Goal: Transaction & Acquisition: Purchase product/service

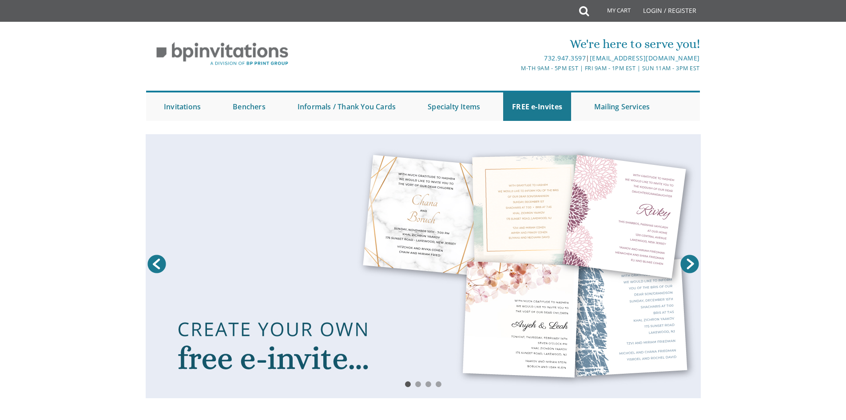
click at [247, 329] on link at bounding box center [423, 266] width 555 height 264
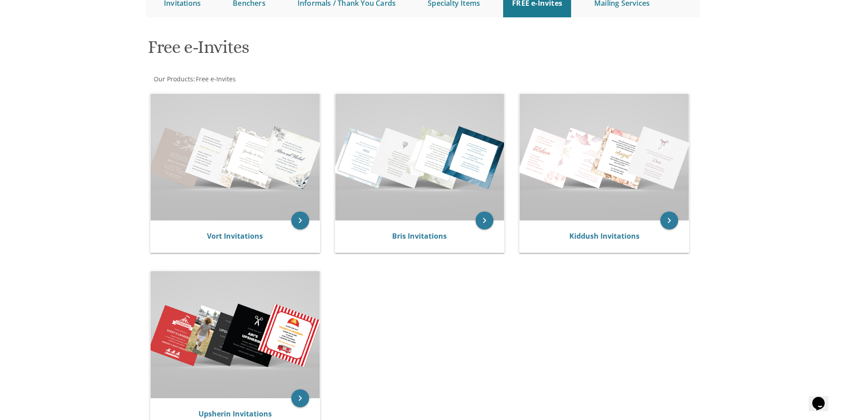
scroll to position [137, 0]
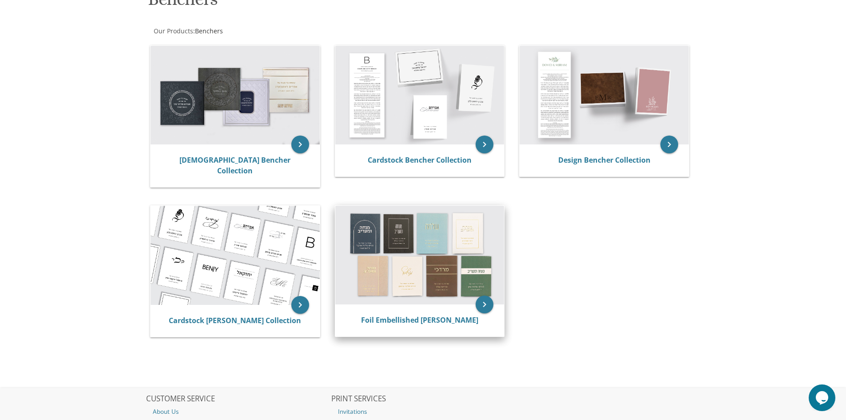
scroll to position [178, 0]
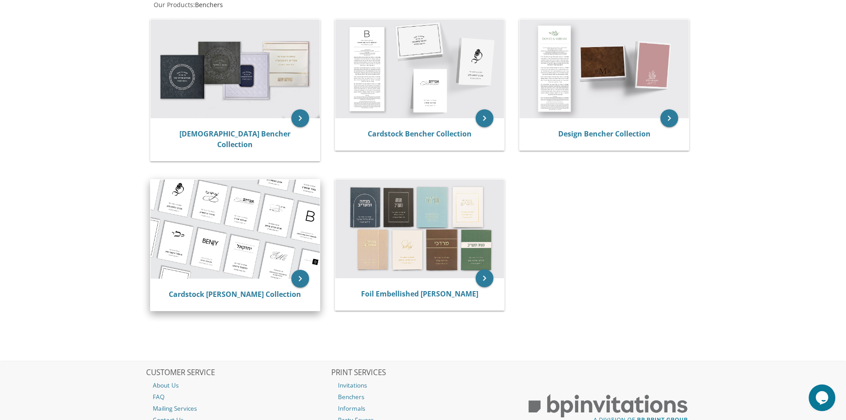
click at [291, 227] on img at bounding box center [235, 228] width 169 height 99
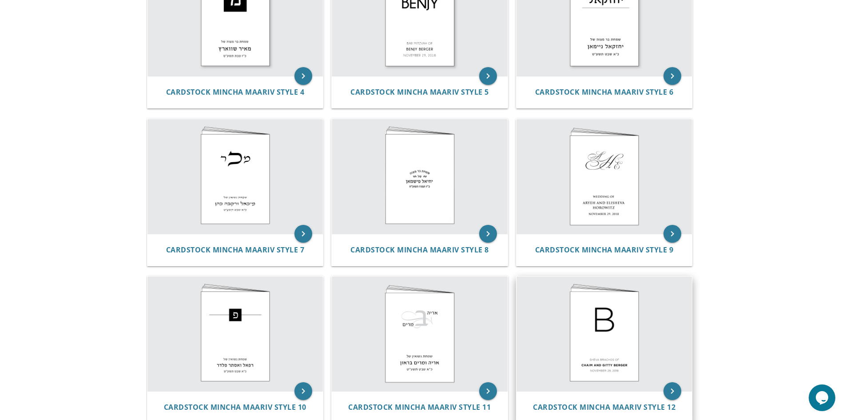
scroll to position [444, 0]
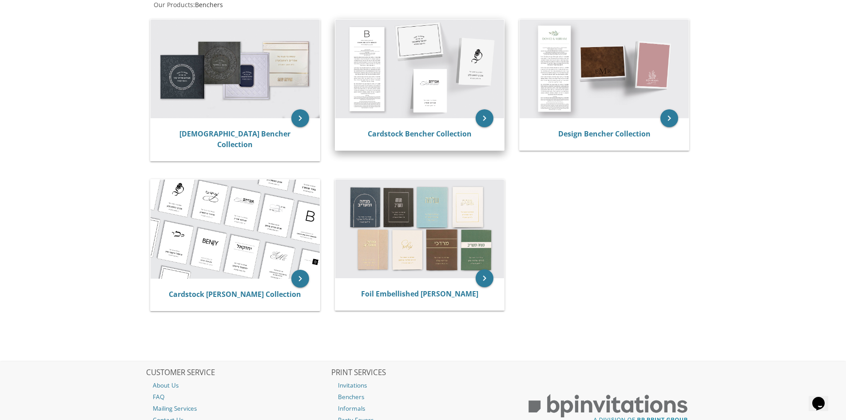
click at [426, 81] on img at bounding box center [419, 69] width 169 height 99
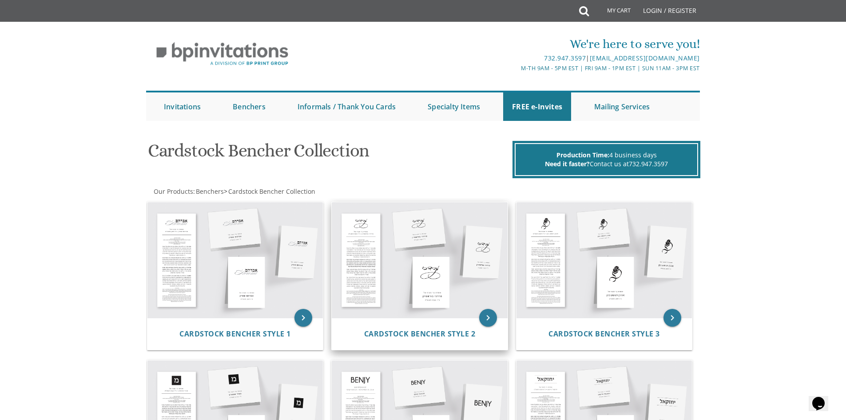
click at [418, 291] on img at bounding box center [420, 259] width 176 height 115
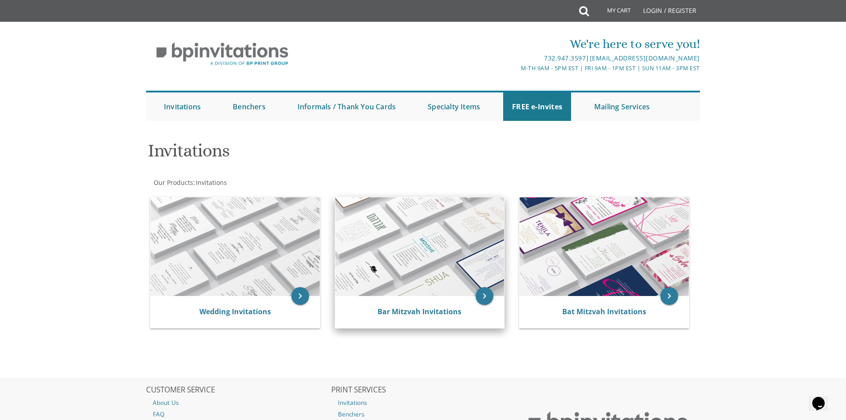
click at [401, 269] on img at bounding box center [419, 246] width 169 height 99
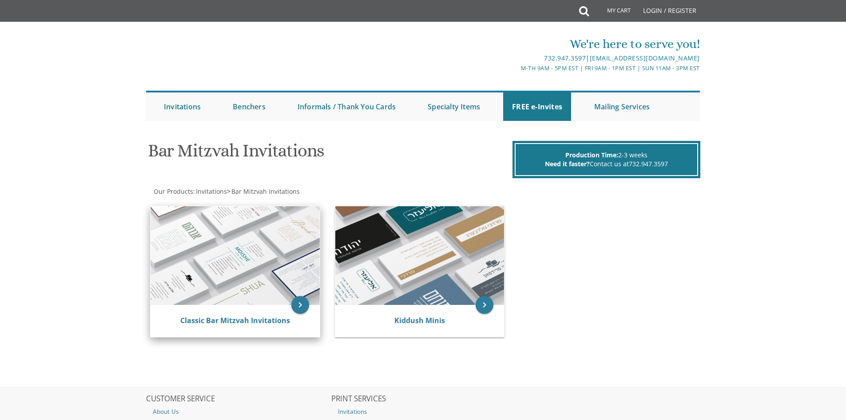
click at [273, 233] on img at bounding box center [235, 255] width 169 height 99
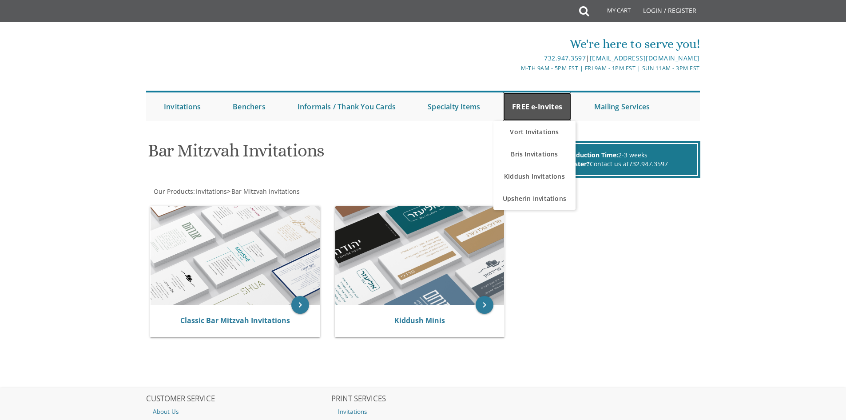
click at [525, 115] on link "FREE e-Invites" at bounding box center [537, 106] width 68 height 28
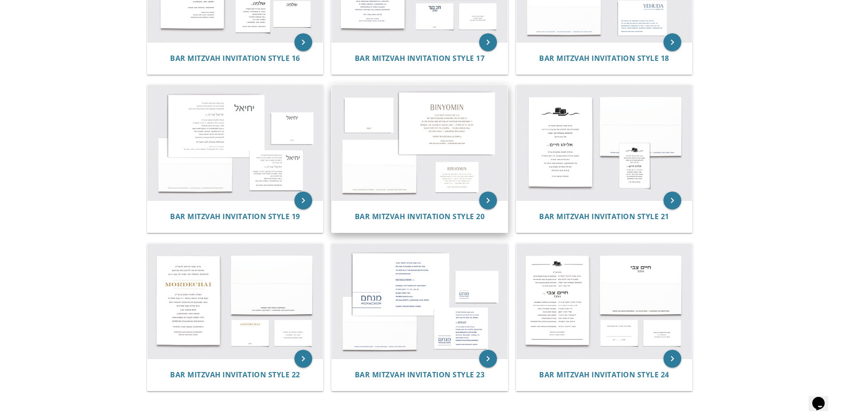
scroll to position [1066, 0]
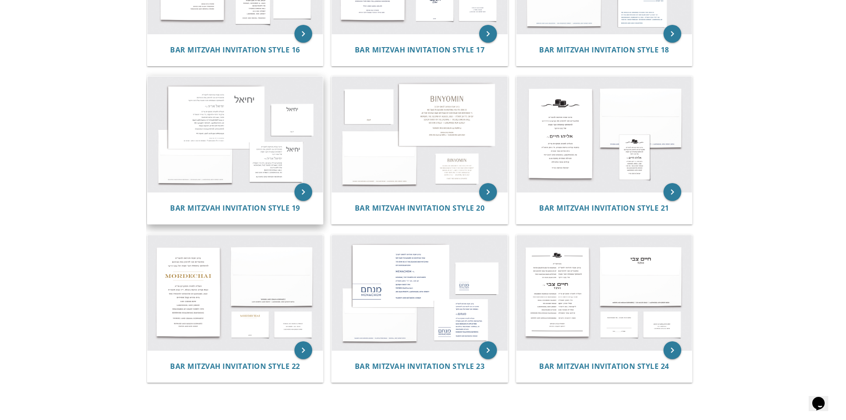
click at [216, 114] on img at bounding box center [235, 133] width 176 height 115
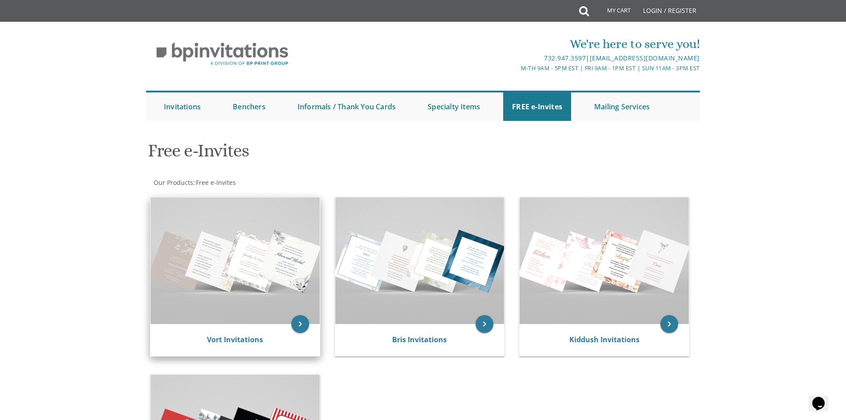
click at [228, 269] on img at bounding box center [235, 260] width 169 height 127
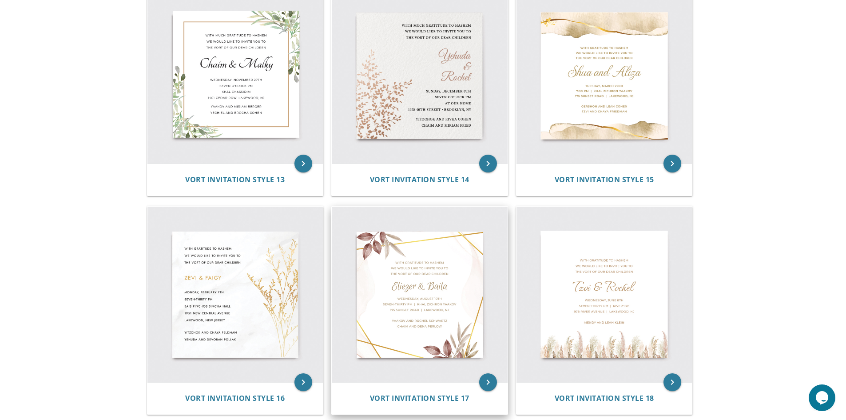
scroll to position [1131, 0]
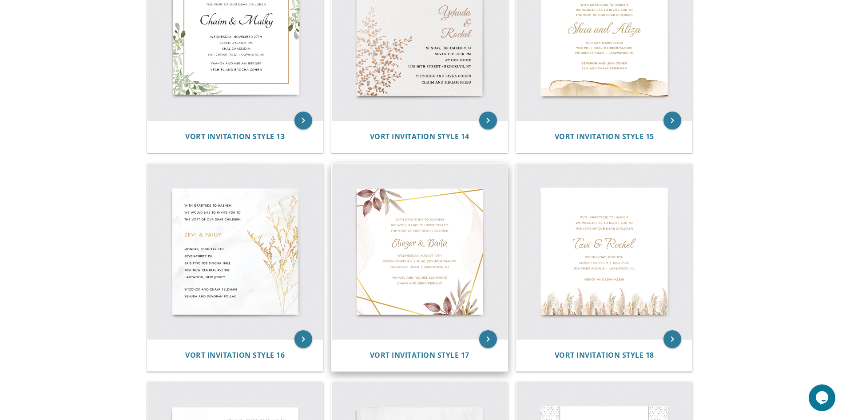
click at [442, 291] on img at bounding box center [420, 251] width 176 height 176
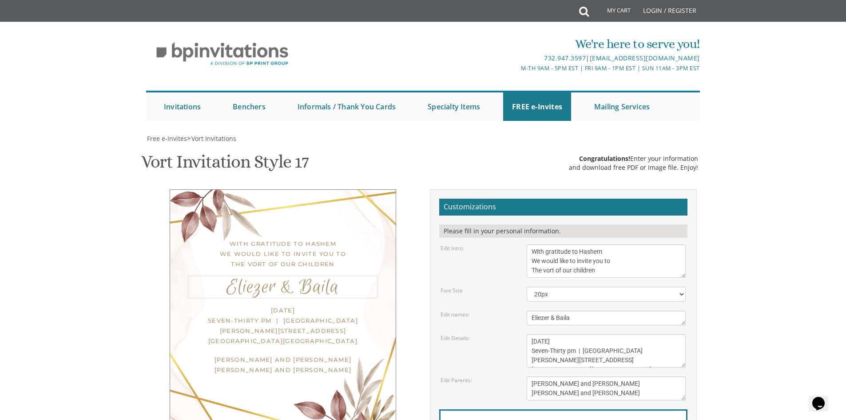
drag, startPoint x: 582, startPoint y: 317, endPoint x: 557, endPoint y: 324, distance: 25.9
click at [557, 324] on textarea "Eliezer & Baila" at bounding box center [606, 317] width 159 height 15
type textarea "Eliezer & Tzippora"
click at [780, 321] on body "My Cart Total: View Cart Item(s) Submit My Cart Total: View Cart Item(s) Login …" at bounding box center [423, 365] width 846 height 730
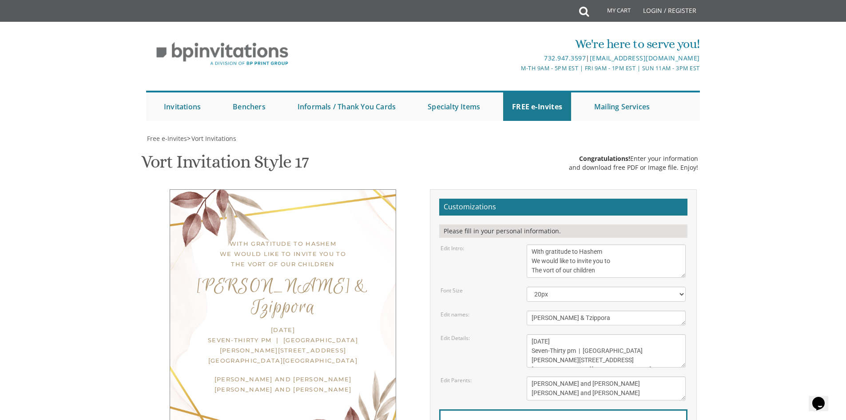
scroll to position [44, 0]
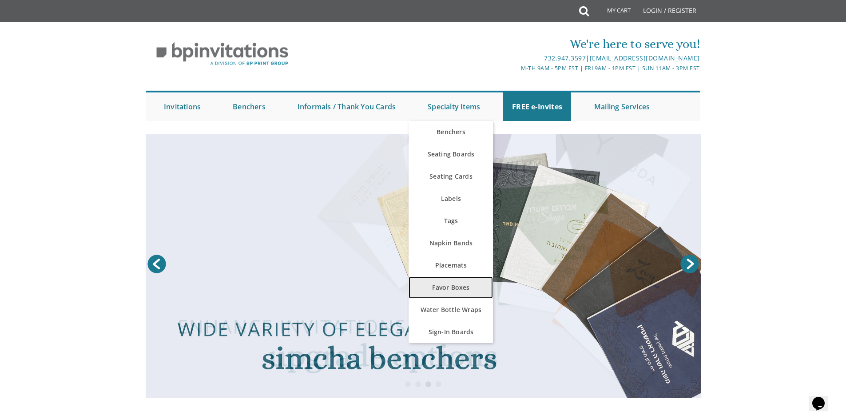
click at [429, 285] on link "Favor Boxes" at bounding box center [450, 287] width 84 height 22
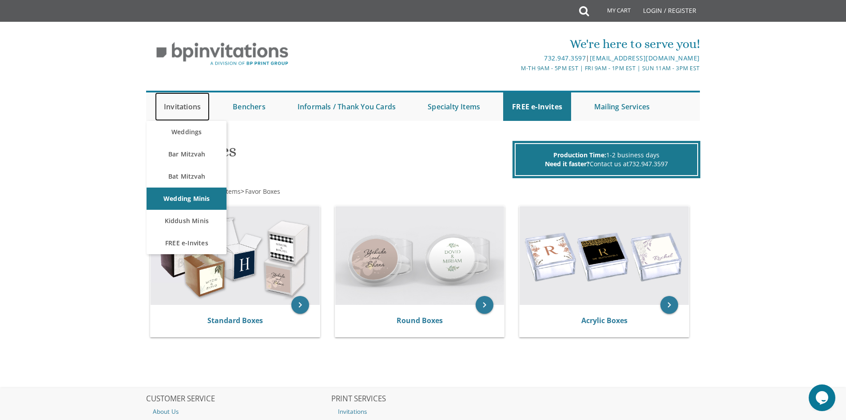
click at [184, 114] on link "Invitations" at bounding box center [182, 106] width 55 height 28
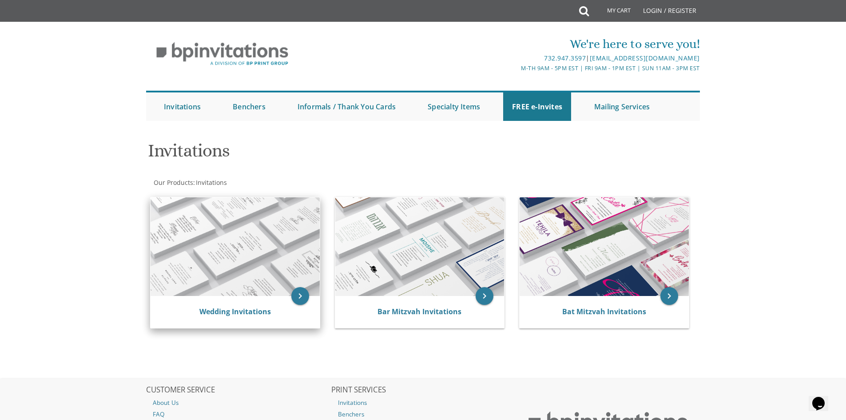
click at [175, 261] on img at bounding box center [235, 246] width 169 height 99
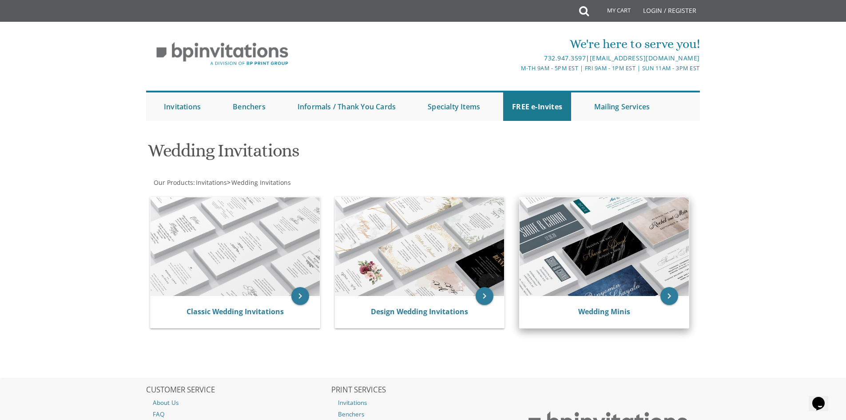
click at [598, 243] on img at bounding box center [603, 246] width 169 height 99
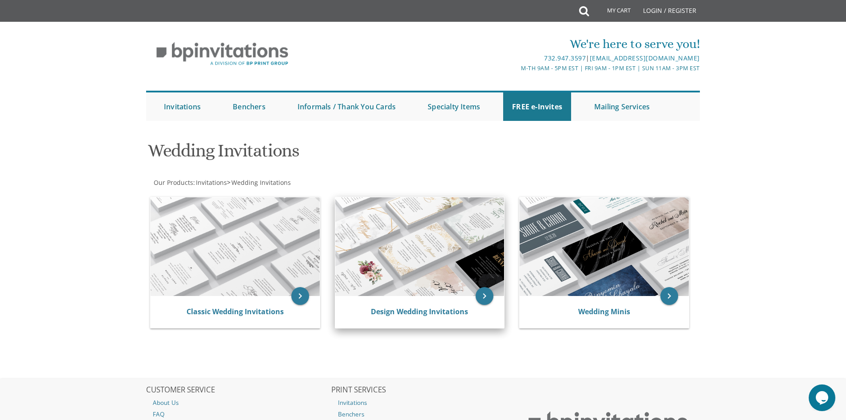
click at [449, 236] on img at bounding box center [419, 246] width 169 height 99
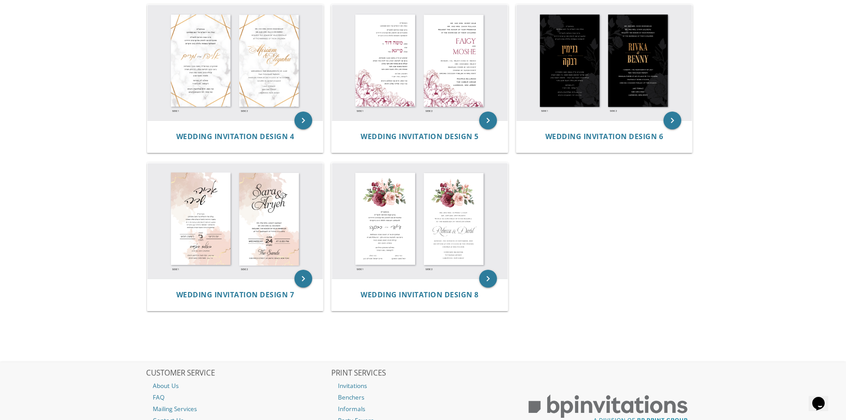
scroll to position [400, 0]
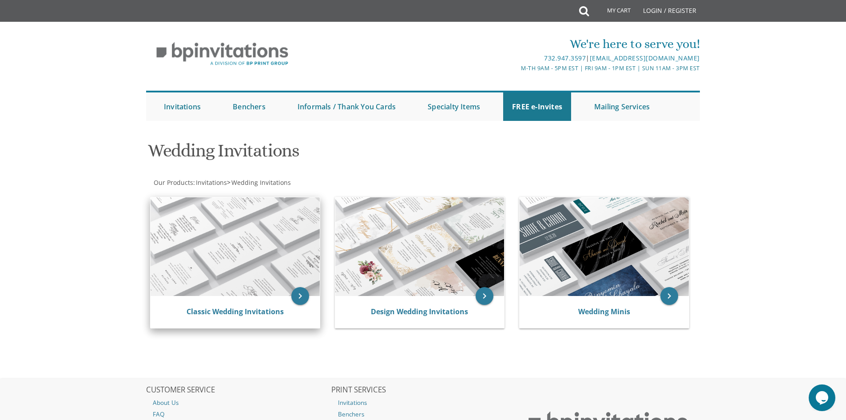
click at [266, 226] on img at bounding box center [235, 246] width 169 height 99
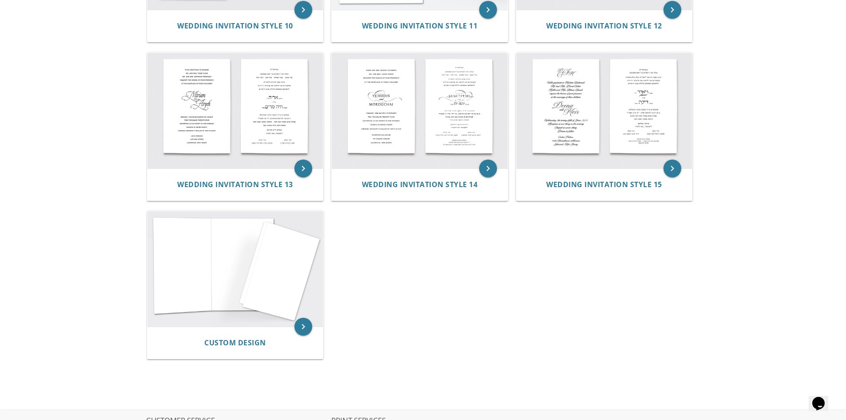
scroll to position [799, 0]
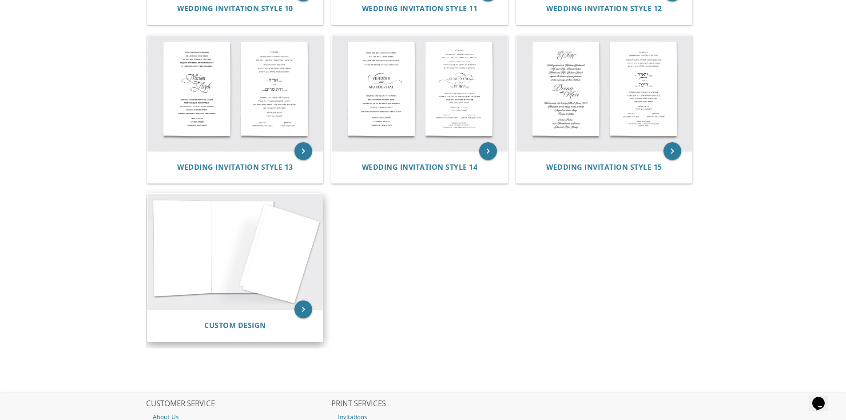
click at [239, 282] on img at bounding box center [235, 251] width 176 height 115
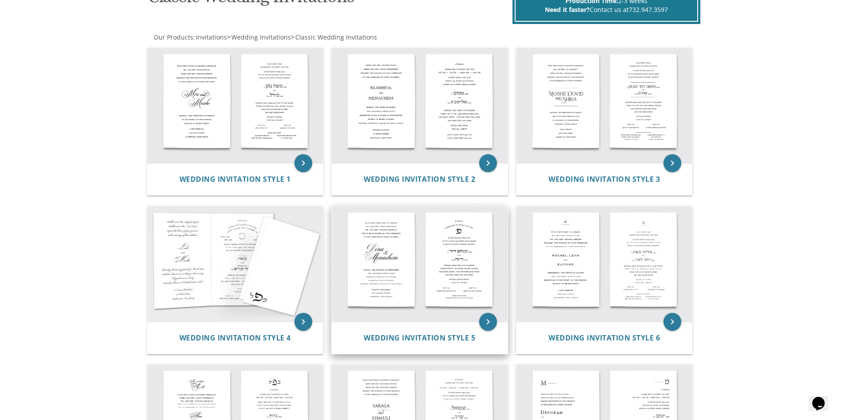
scroll to position [133, 0]
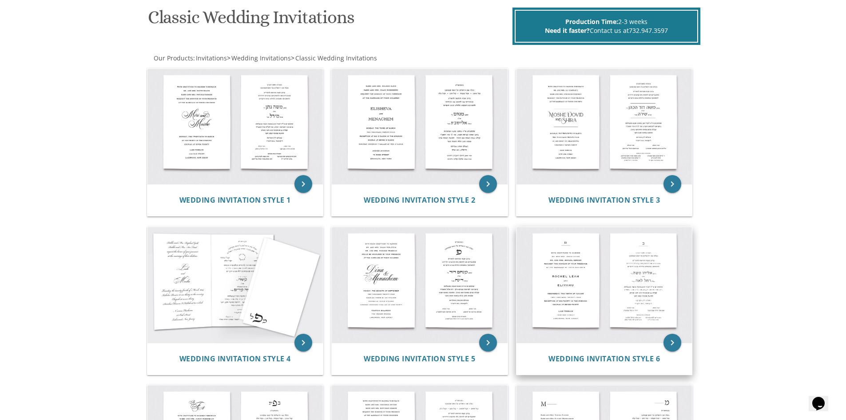
click at [606, 278] on img at bounding box center [604, 284] width 176 height 115
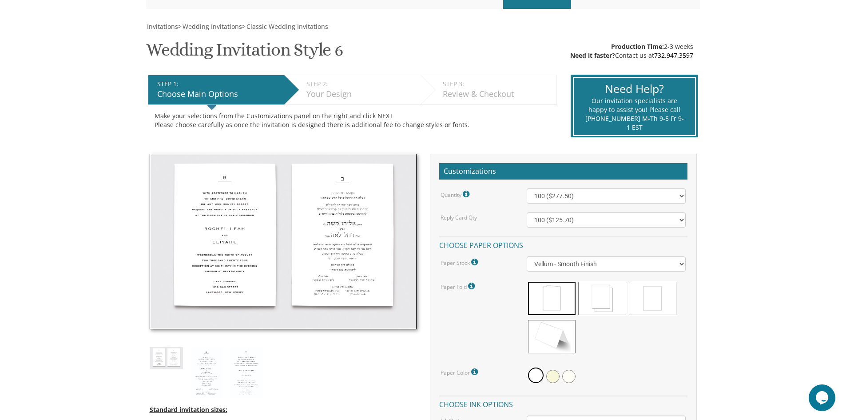
scroll to position [133, 0]
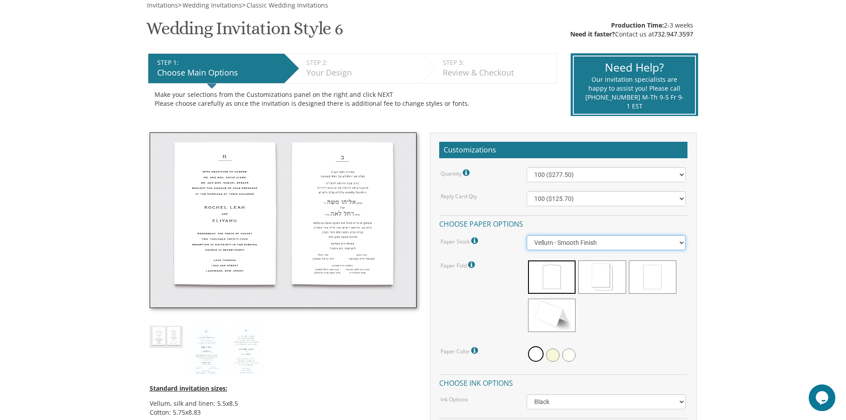
click at [622, 242] on select "Vellum - Smooth Finish Linen - Subtle Embossed Crosshatch Texture Silk - Soft, …" at bounding box center [606, 242] width 159 height 15
click at [669, 328] on div at bounding box center [606, 297] width 159 height 77
